Goal: Information Seeking & Learning: Learn about a topic

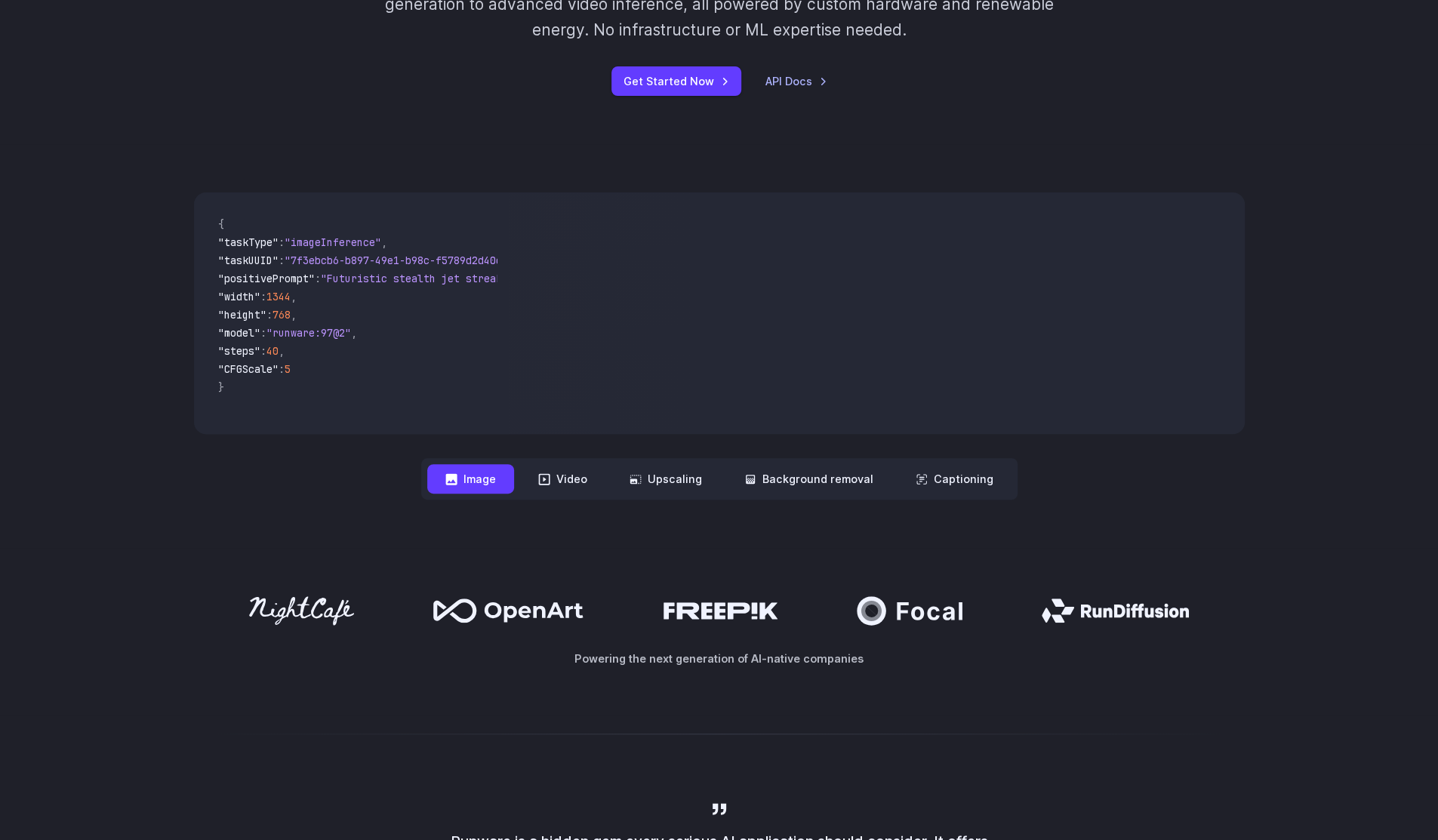
scroll to position [316, 0]
click at [575, 486] on button "Video" at bounding box center [563, 479] width 85 height 29
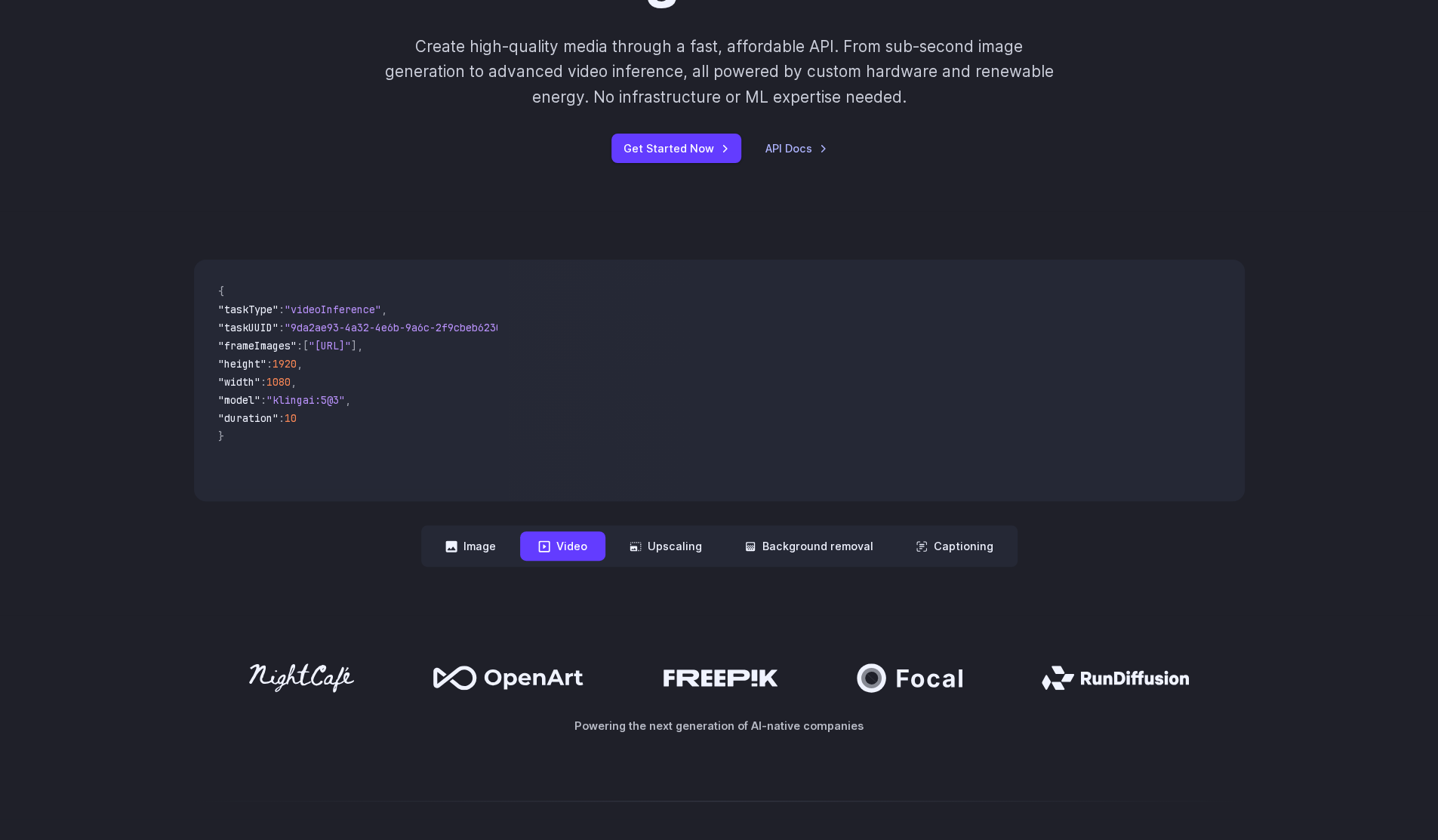
scroll to position [5, 0]
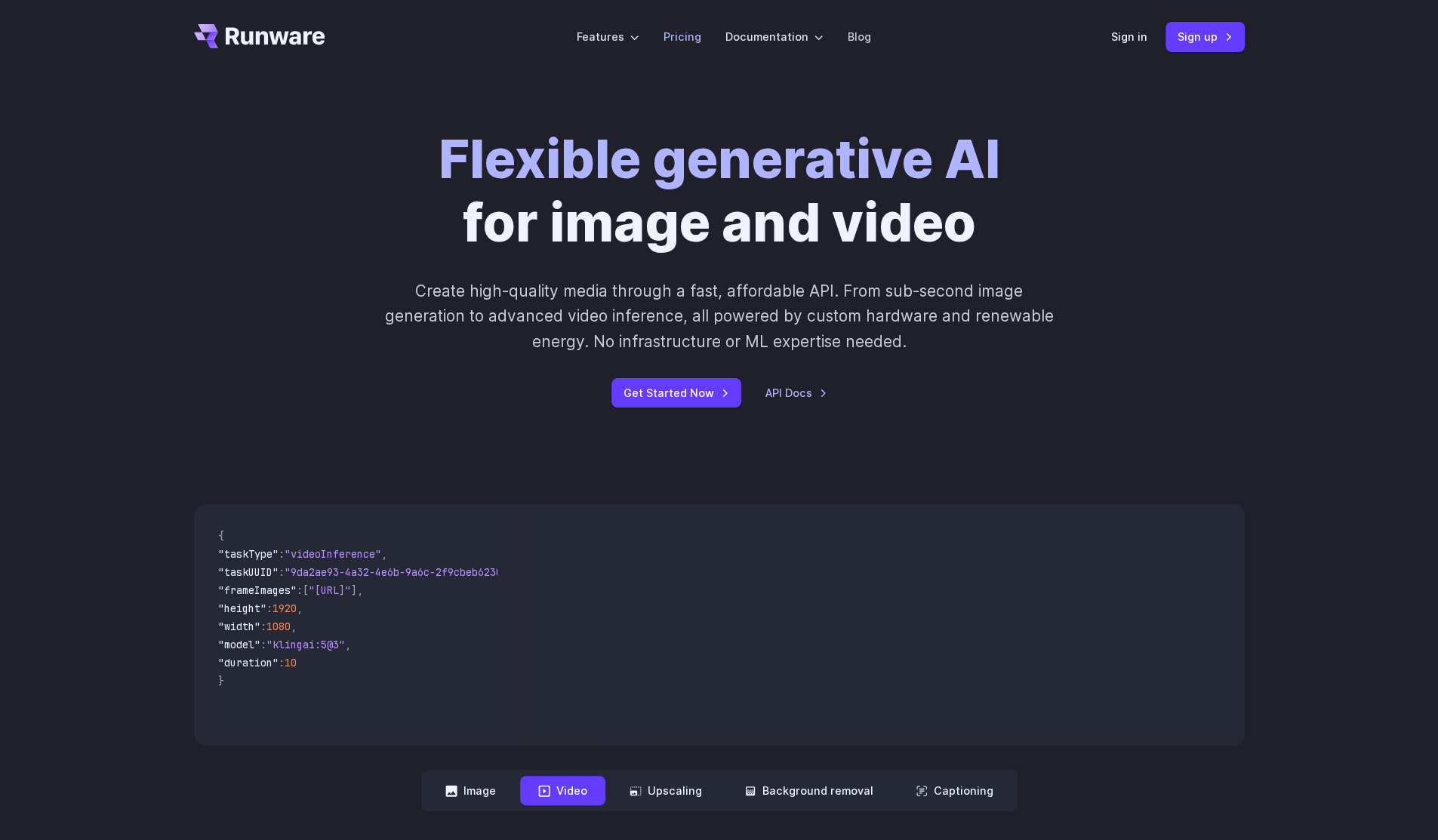
click at [697, 40] on link "Pricing" at bounding box center [683, 36] width 38 height 17
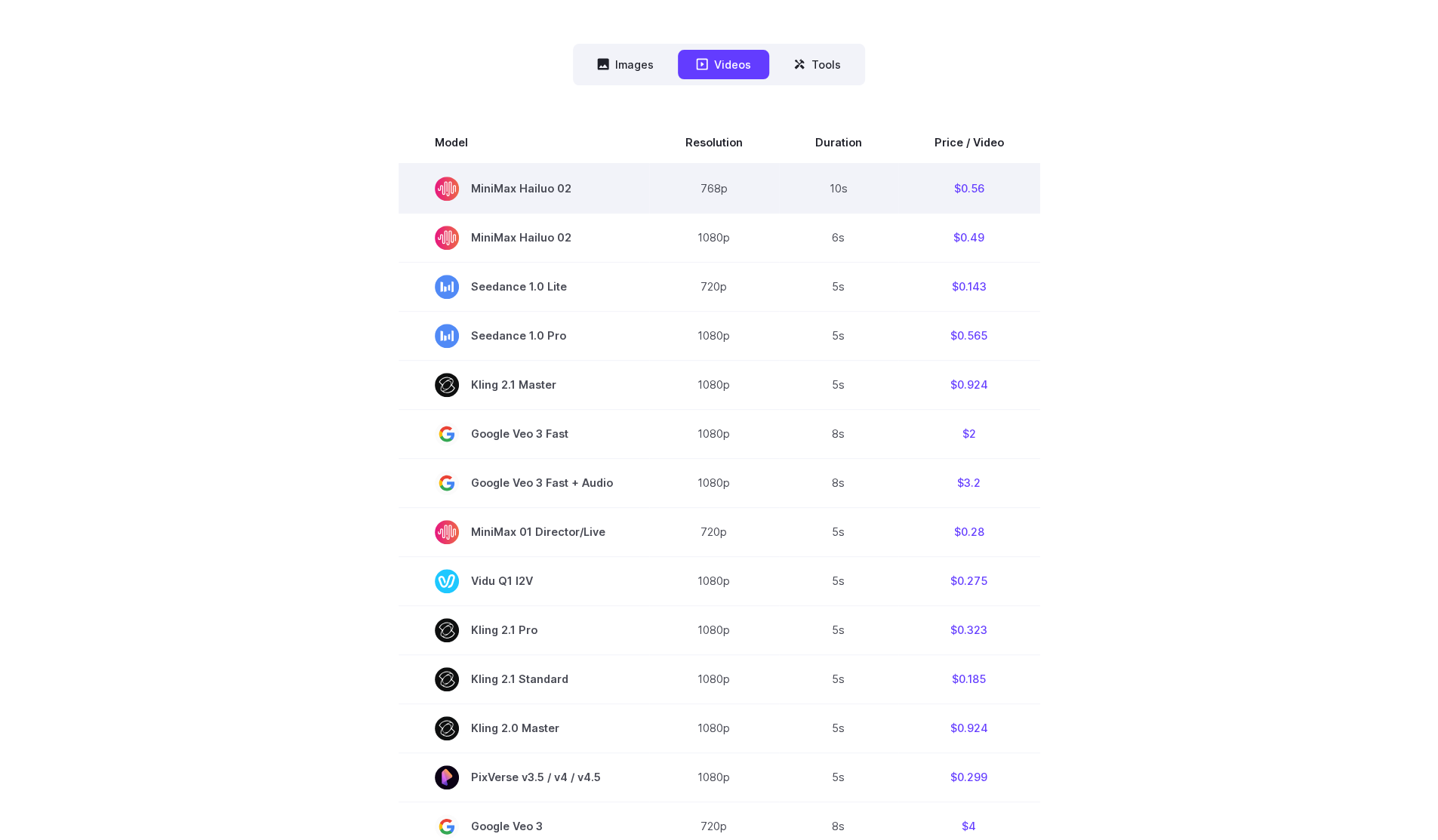
scroll to position [388, 0]
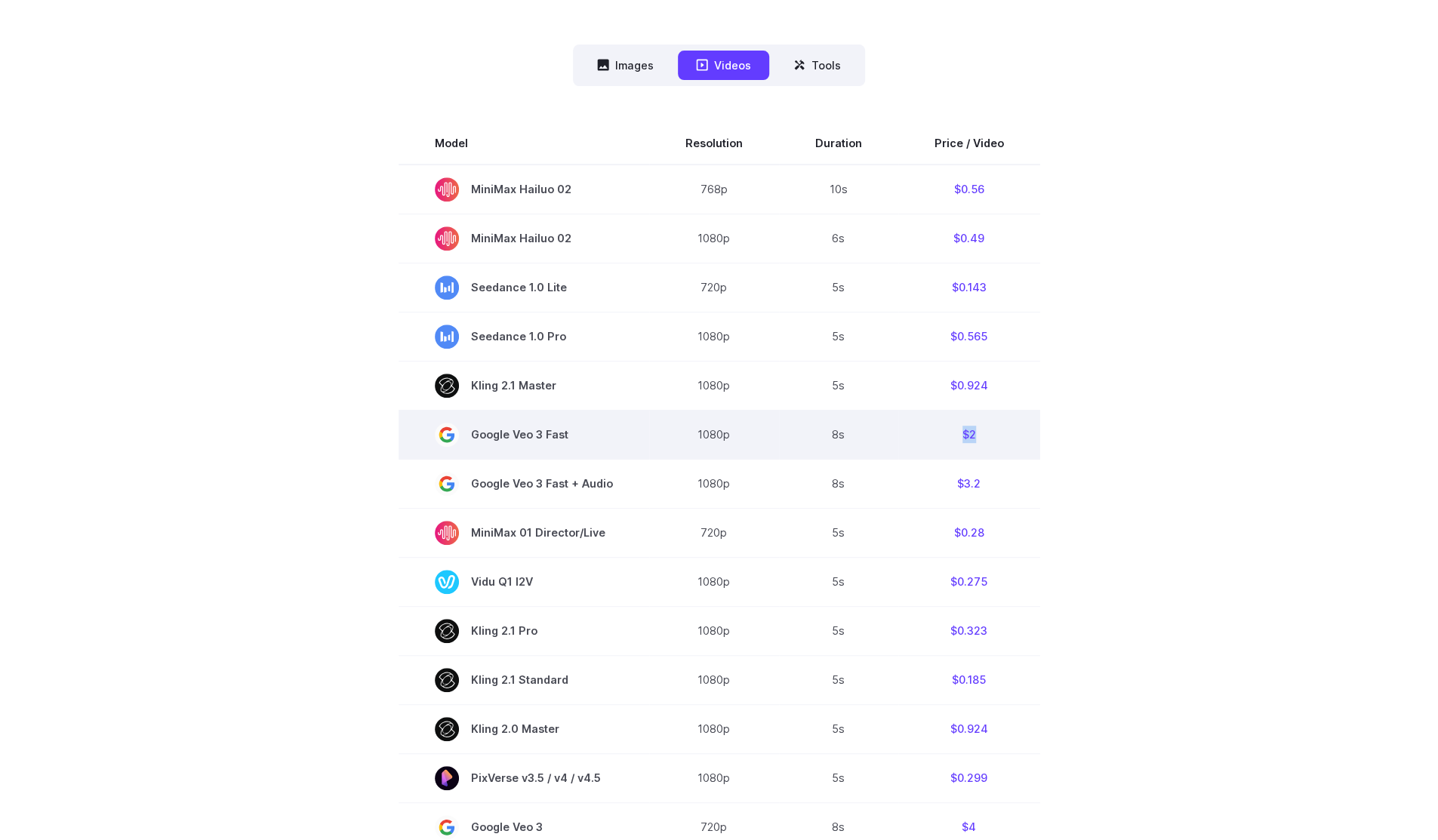
drag, startPoint x: 993, startPoint y: 431, endPoint x: 943, endPoint y: 421, distance: 51.0
click at [943, 421] on td "$2" at bounding box center [970, 434] width 142 height 49
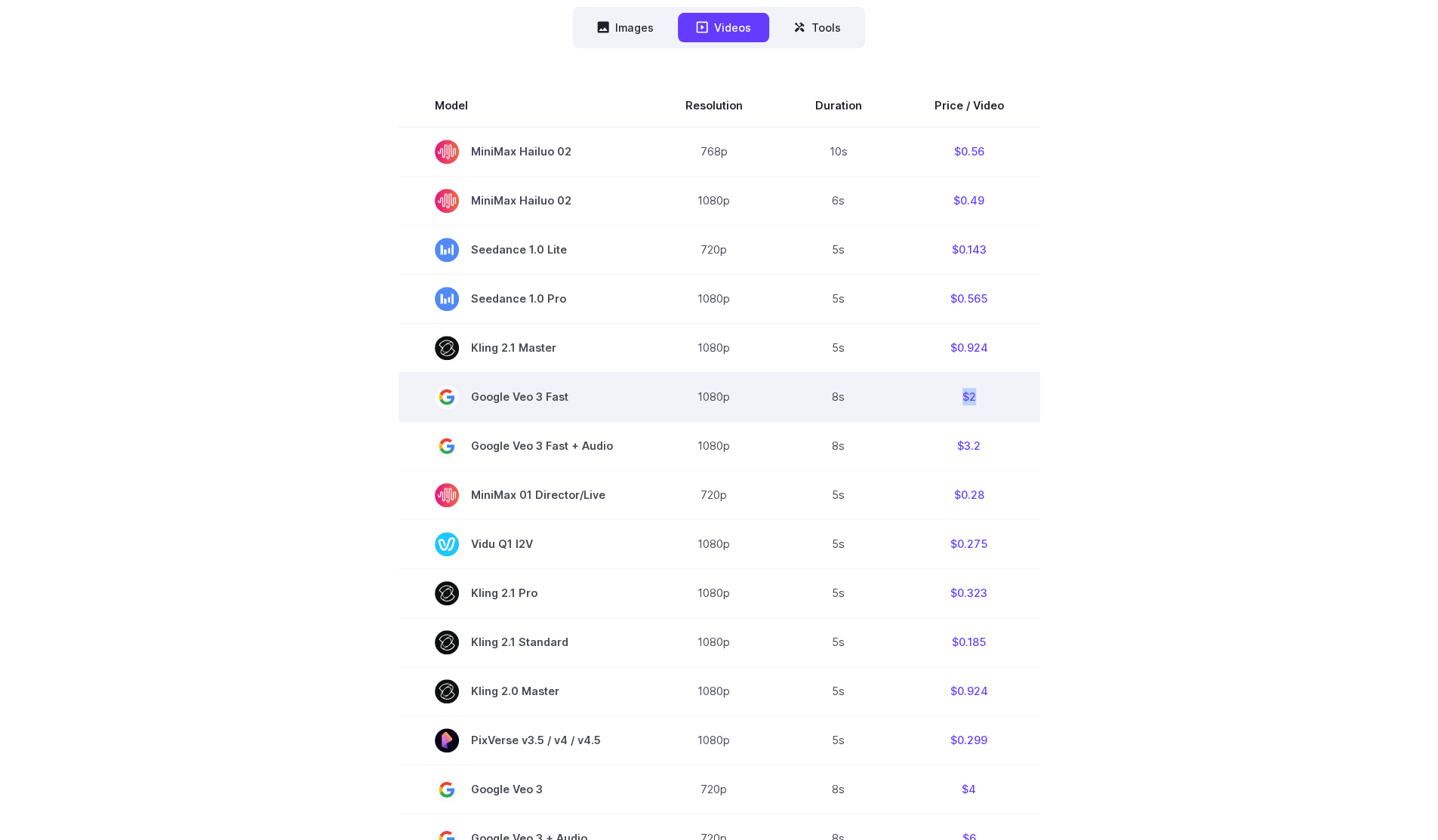
scroll to position [420, 0]
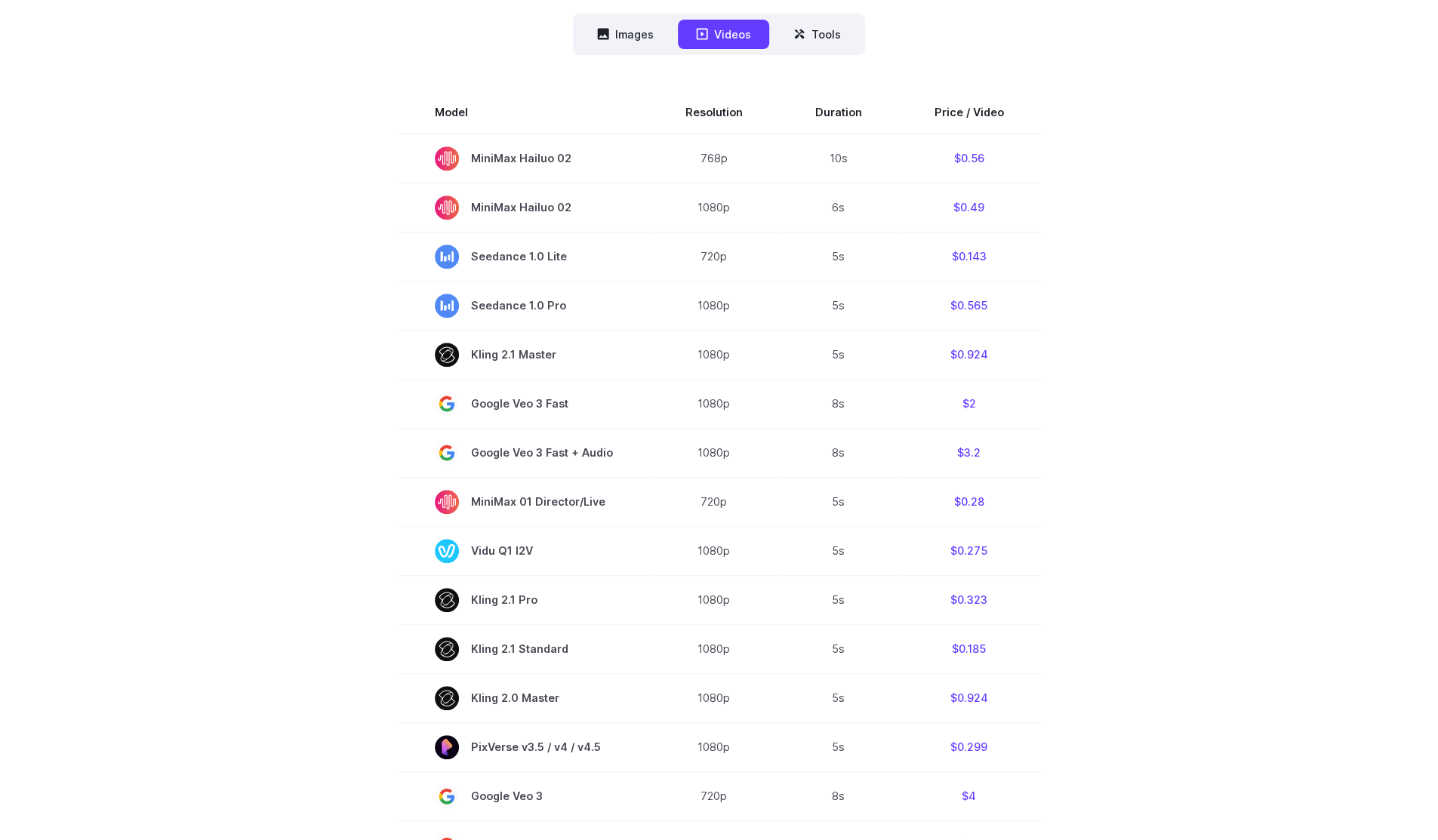
click at [1095, 281] on section "Model Resolution Duration Price / Video MiniMax Hailuo 02 768p 10s $0.56 MiniMa…" at bounding box center [719, 602] width 1050 height 1023
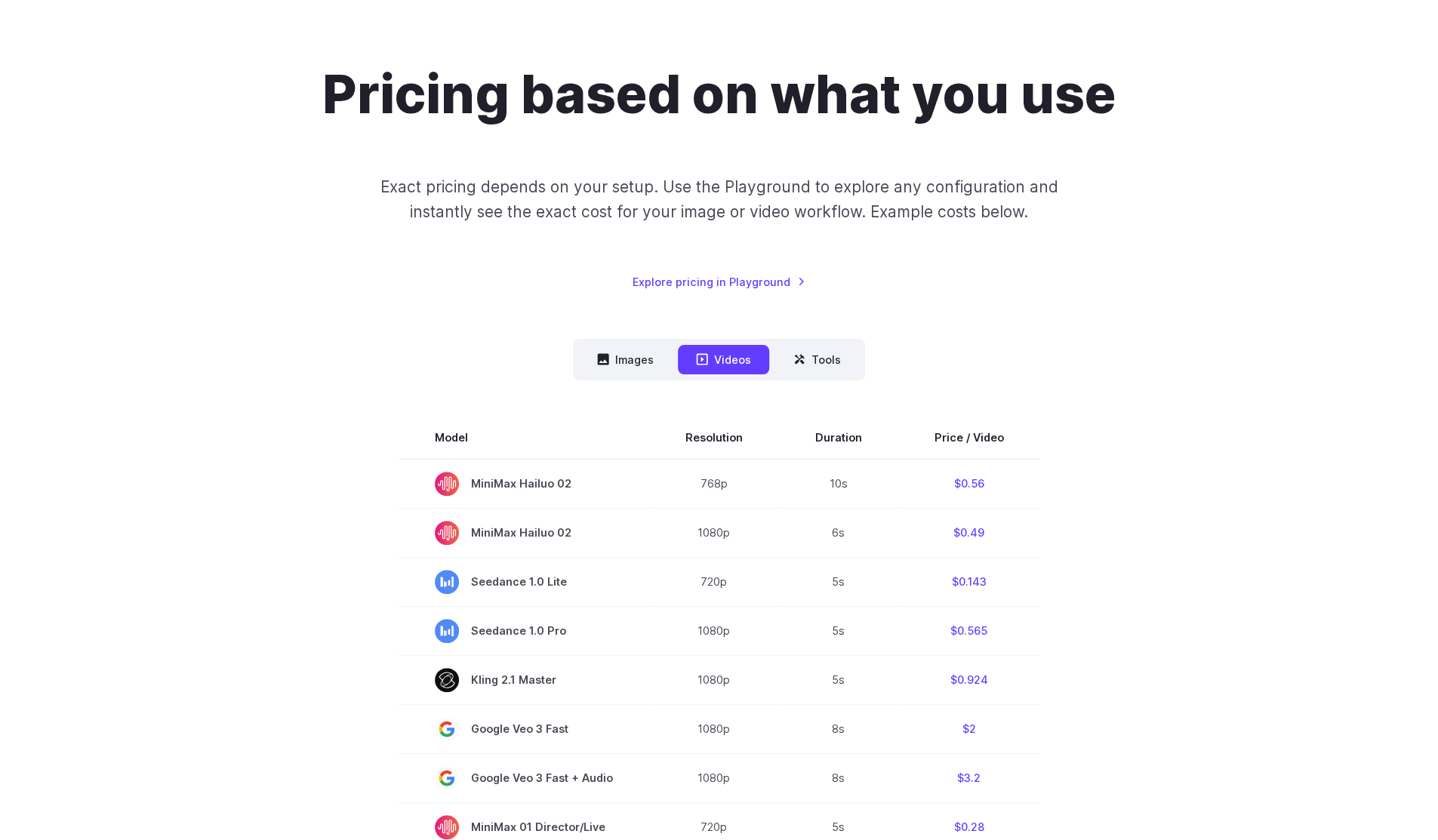
scroll to position [83, 0]
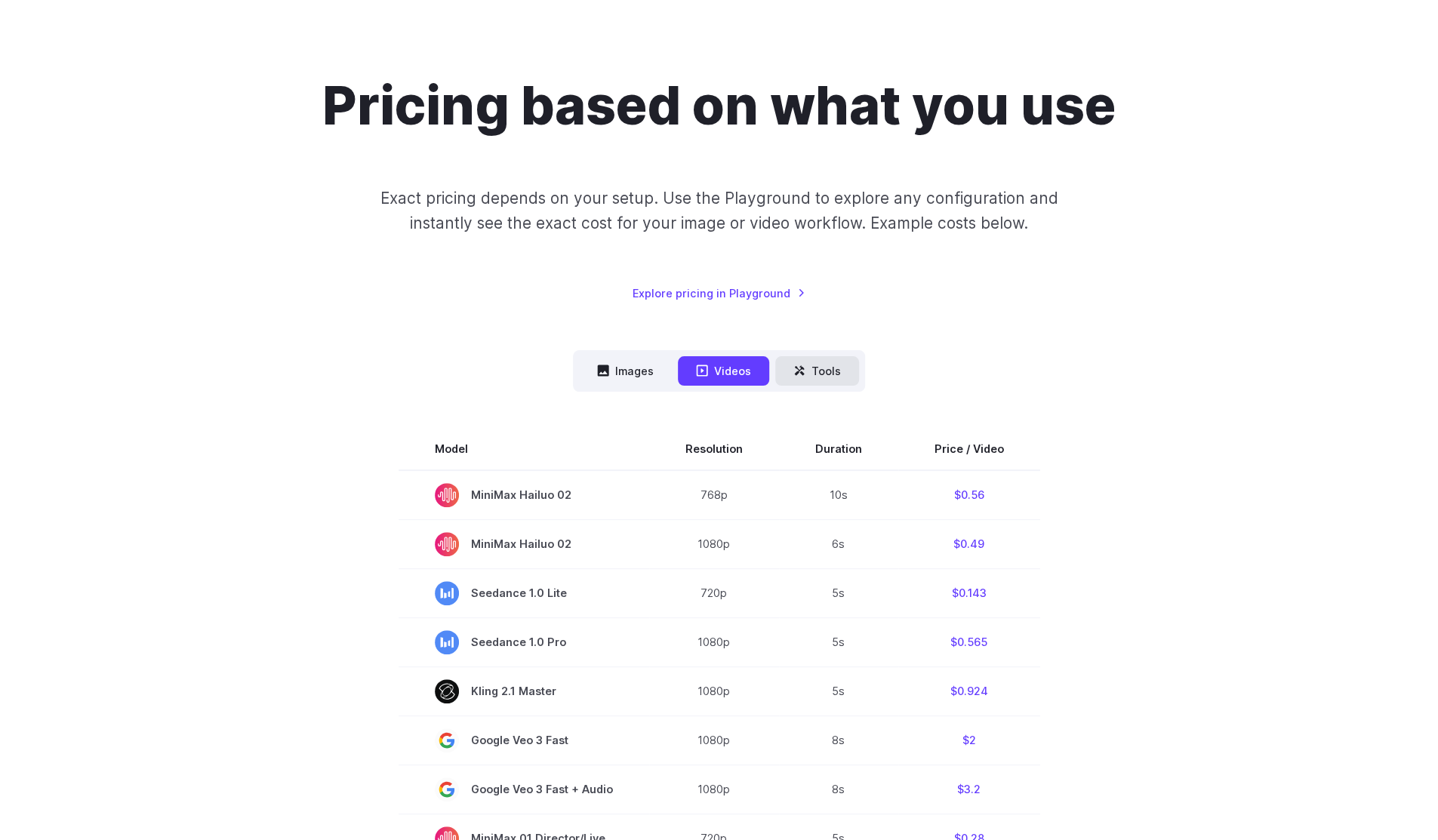
click at [824, 366] on button "Tools" at bounding box center [817, 371] width 84 height 29
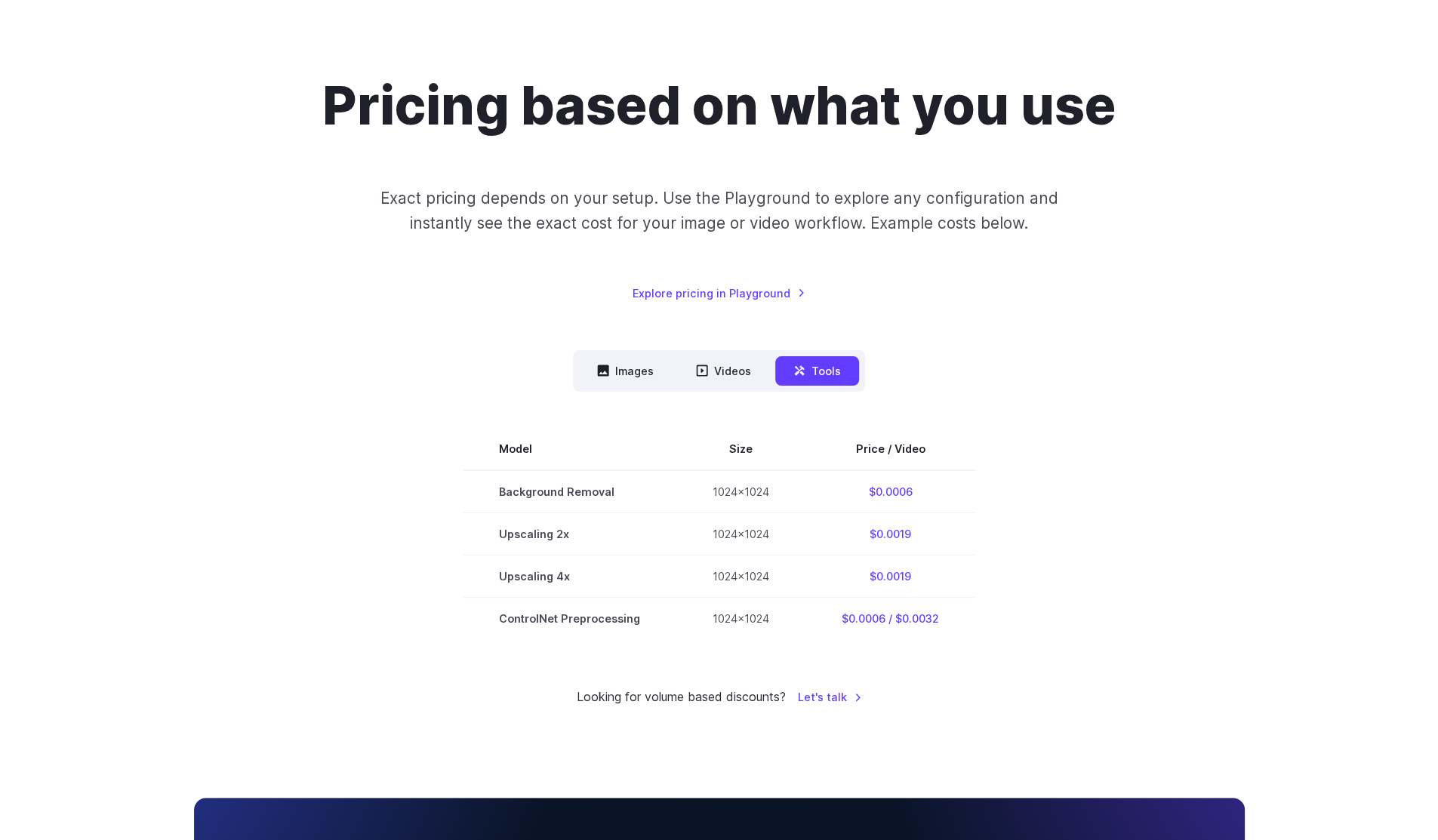
click at [614, 394] on div "Model Size Steps Price / Video FLUX.1 [schnell] 1024x1024 4 $0.0013 FLUX.1 [dev…" at bounding box center [719, 515] width 1050 height 247
click at [617, 375] on button "Images" at bounding box center [624, 371] width 93 height 29
